Goal: Navigation & Orientation: Find specific page/section

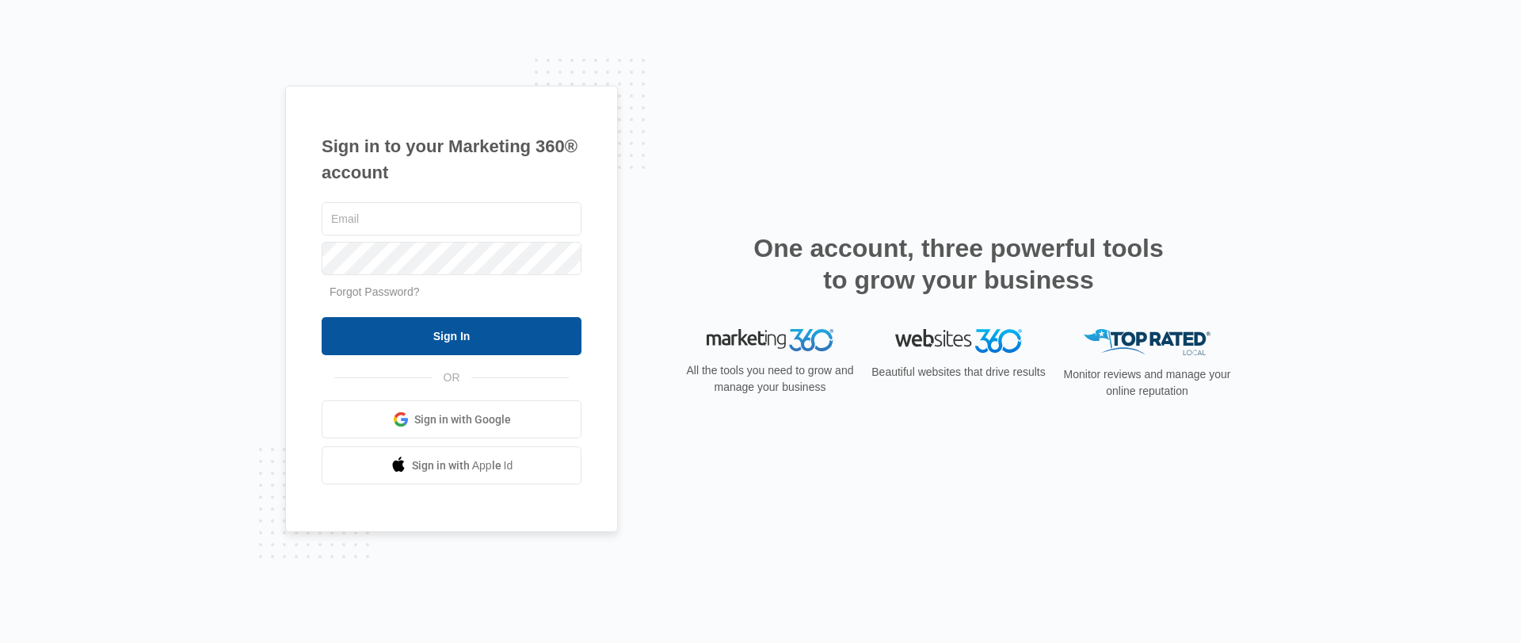
type input "[EMAIL_ADDRESS][DOMAIN_NAME]"
click at [522, 344] on input "Sign In" at bounding box center [452, 336] width 260 height 38
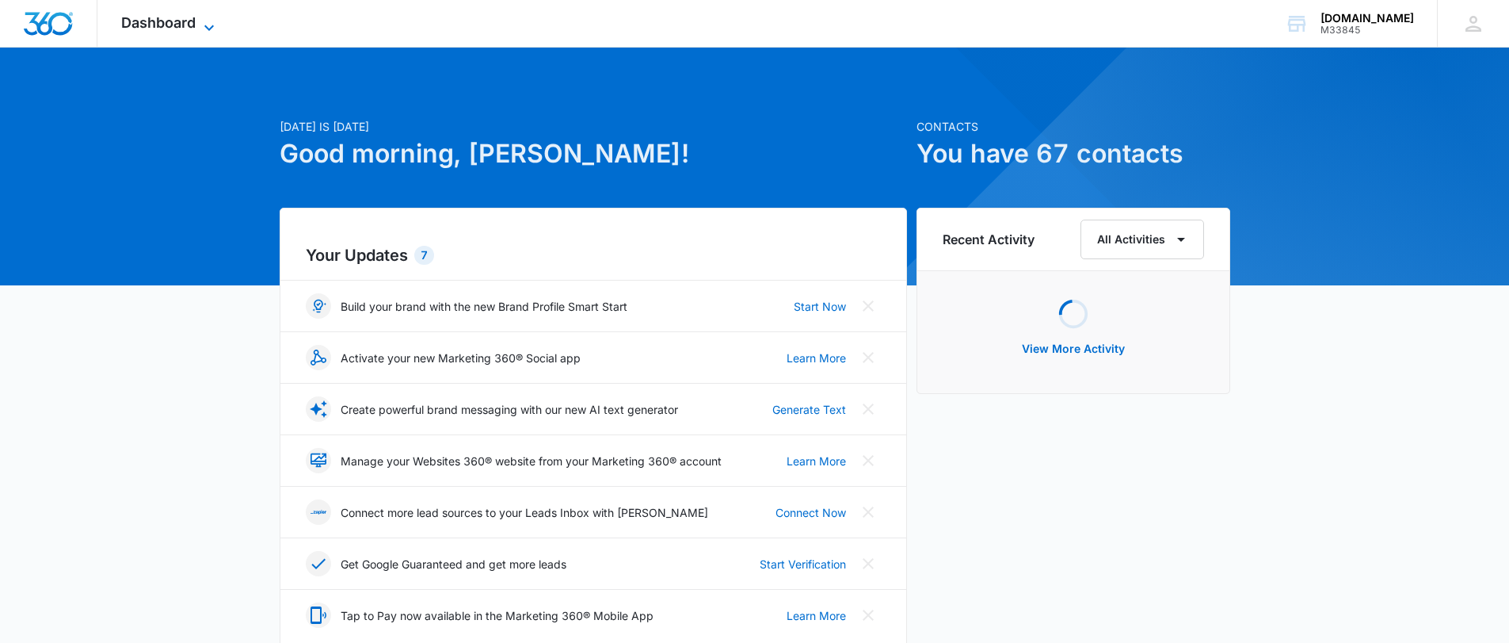
click at [207, 28] on icon at bounding box center [209, 28] width 10 height 6
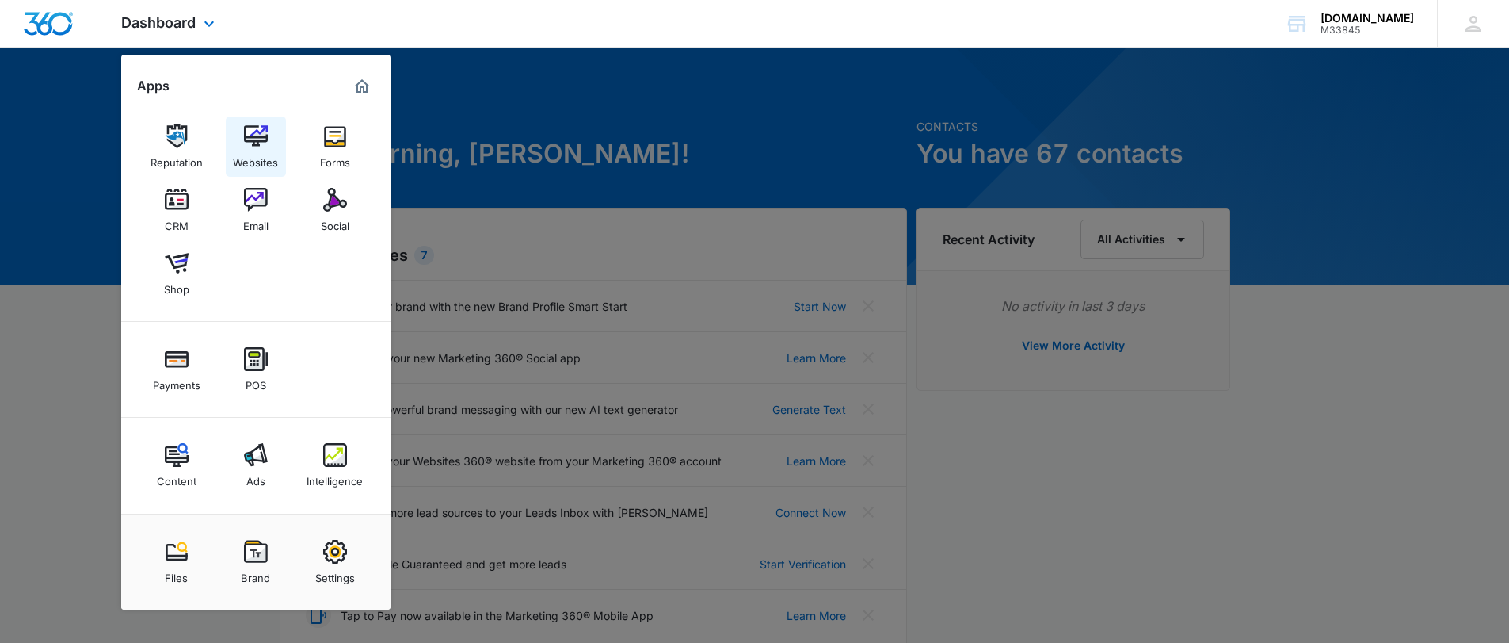
click at [255, 151] on div "Websites" at bounding box center [255, 158] width 45 height 21
